Goal: Check status: Check status

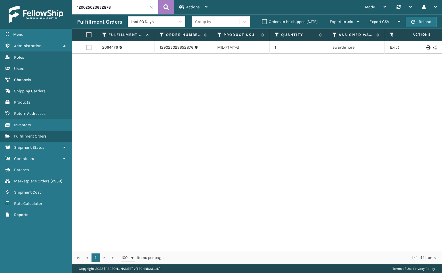
drag, startPoint x: 113, startPoint y: 9, endPoint x: 64, endPoint y: 11, distance: 49.5
click at [64, 0] on div "Menu Administration Roles Users Channels Shipping Carriers Products Return Addr…" at bounding box center [221, 0] width 442 height 0
type input "200013673986442"
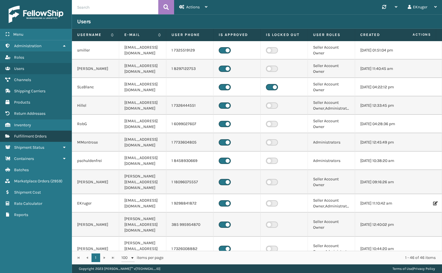
click at [42, 134] on span "Fulfillment Orders" at bounding box center [30, 136] width 33 height 5
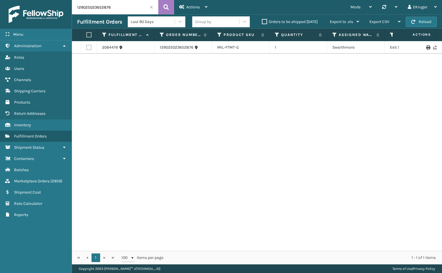
click at [113, 8] on input "129025023652876" at bounding box center [115, 7] width 86 height 14
drag, startPoint x: 100, startPoint y: 9, endPoint x: 70, endPoint y: 11, distance: 30.2
click at [72, 11] on input "129025023652876" at bounding box center [115, 7] width 86 height 14
paste input "200013673986442"
type input "200013673986442"
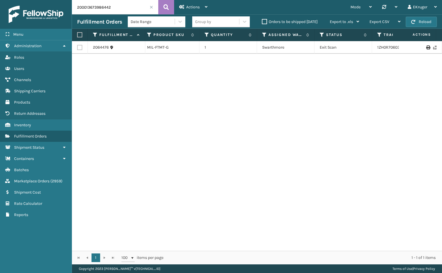
scroll to position [0, 78]
click at [375, 49] on link "1ZH0R7060329036071" at bounding box center [390, 47] width 40 height 5
drag, startPoint x: 168, startPoint y: 47, endPoint x: 138, endPoint y: 49, distance: 30.0
click at [138, 49] on tr "2064476 129025023652876 MIL-FTMT-G 1 Swarthmore Exit Scan 1ZH0R7060329036071 UP…" at bounding box center [316, 47] width 644 height 13
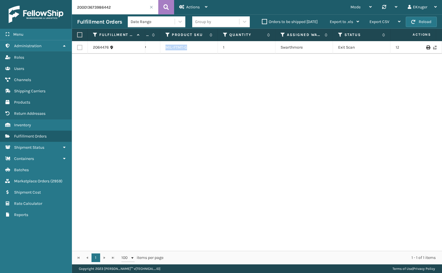
scroll to position [0, 41]
click at [201, 50] on div "MIL-FTMT-G" at bounding box center [200, 48] width 47 height 6
drag, startPoint x: 202, startPoint y: 49, endPoint x: 175, endPoint y: 50, distance: 26.8
click at [175, 50] on td "MIL-FTMT-G" at bounding box center [201, 47] width 58 height 13
copy link "MIL-FTMT-G"
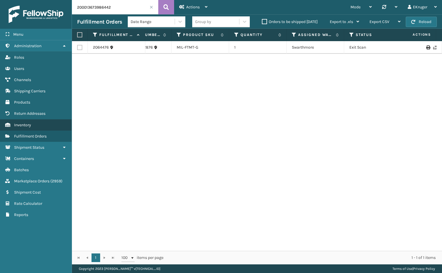
click at [27, 124] on span "Inventory" at bounding box center [22, 125] width 17 height 5
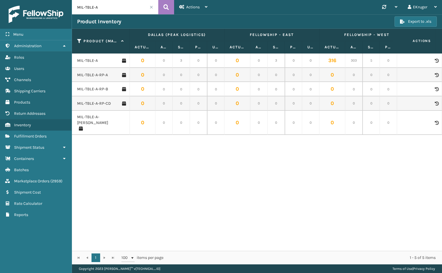
click at [101, 3] on input "MIL-TBLE-A" at bounding box center [115, 7] width 86 height 14
drag, startPoint x: 101, startPoint y: 3, endPoint x: 74, endPoint y: 3, distance: 27.3
click at [74, 3] on input "MIL-TBLE-A" at bounding box center [115, 7] width 86 height 14
click at [117, 7] on input "MIL-TBLE-A" at bounding box center [115, 7] width 86 height 14
drag, startPoint x: 117, startPoint y: 6, endPoint x: 76, endPoint y: 5, distance: 40.9
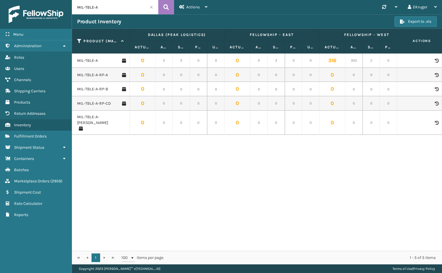
click at [76, 5] on input "MIL-TBLE-A" at bounding box center [115, 7] width 86 height 14
paste input "FTMT-G"
type input "MIL-FTMT-G"
